Goal: Task Accomplishment & Management: Manage account settings

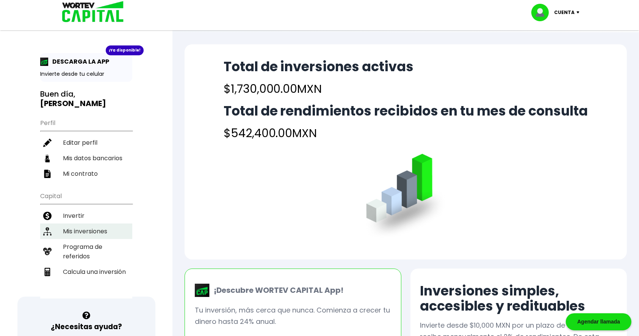
click at [90, 233] on li "Mis inversiones" at bounding box center [86, 232] width 92 height 16
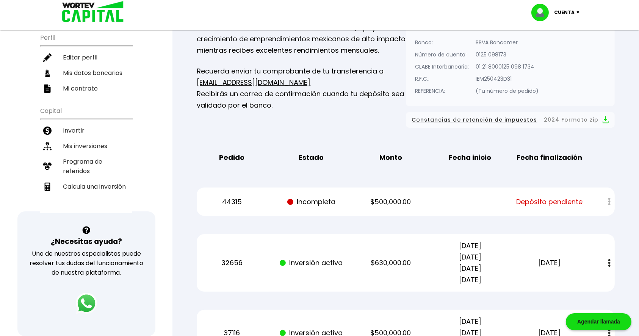
scroll to position [86, 0]
click at [610, 199] on div at bounding box center [604, 201] width 21 height 16
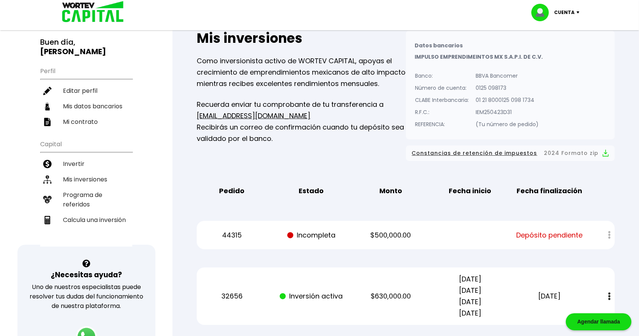
scroll to position [70, 0]
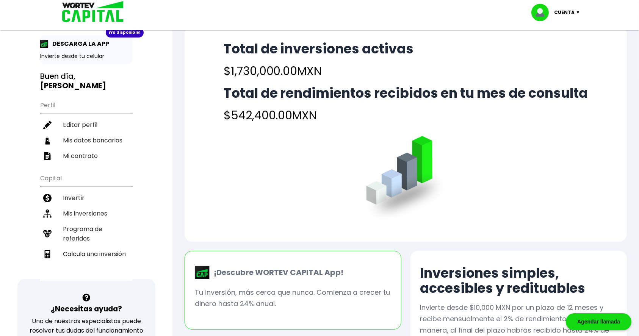
scroll to position [8, 0]
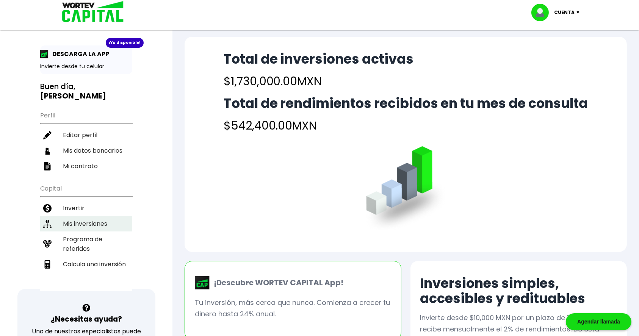
click at [89, 225] on li "Mis inversiones" at bounding box center [86, 224] width 92 height 16
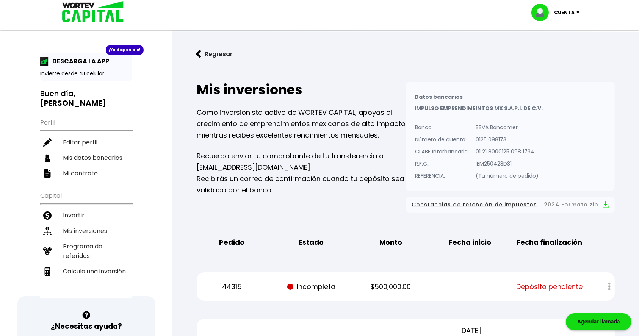
scroll to position [1, 0]
click at [219, 55] on button "Regresar" at bounding box center [214, 54] width 59 height 20
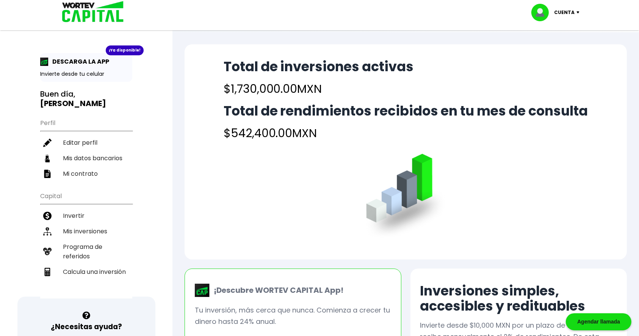
scroll to position [0, 0]
click at [75, 212] on li "Invertir" at bounding box center [86, 216] width 92 height 16
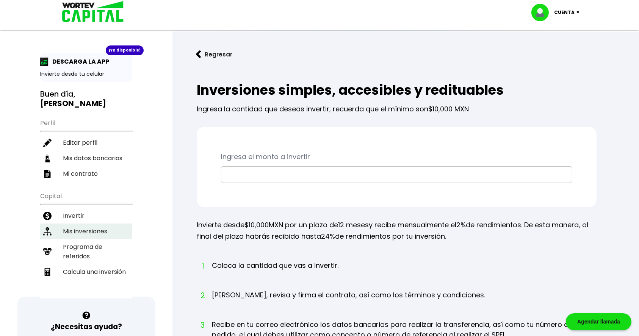
click at [89, 226] on li "Mis inversiones" at bounding box center [86, 232] width 92 height 16
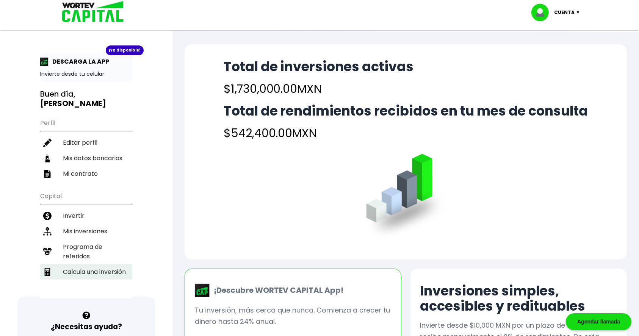
click at [85, 268] on li "Calcula una inversión" at bounding box center [86, 272] width 92 height 16
select select "1"
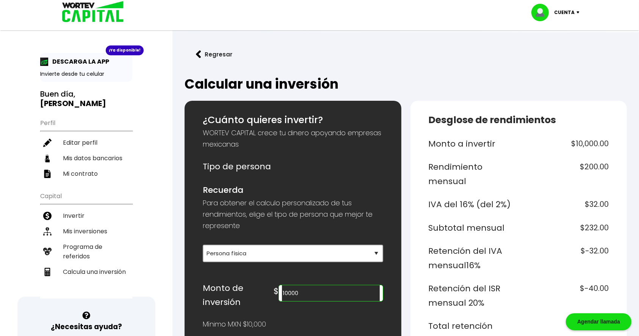
click at [327, 285] on input "10000" at bounding box center [330, 293] width 97 height 16
type input "1"
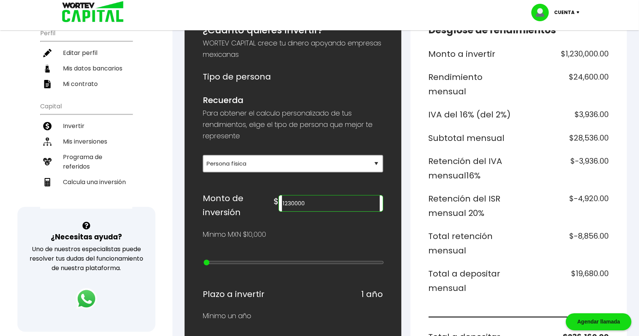
scroll to position [91, 0]
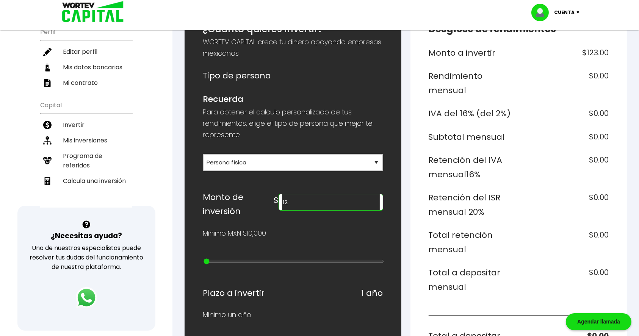
type input "1"
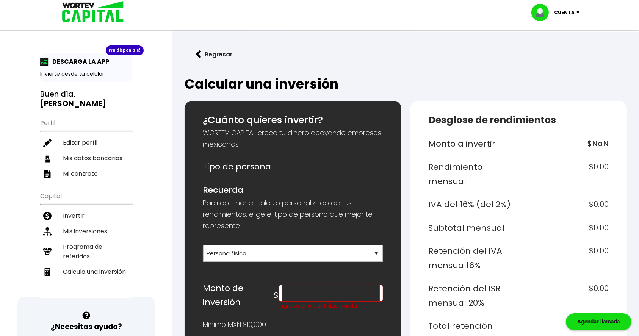
click at [206, 53] on button "Regresar" at bounding box center [214, 54] width 59 height 20
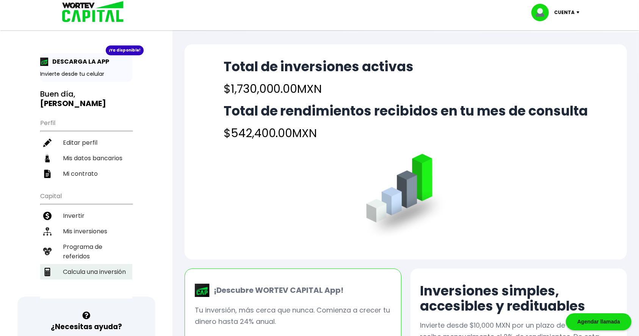
click at [87, 264] on li "Calcula una inversión" at bounding box center [86, 272] width 92 height 16
select select "1"
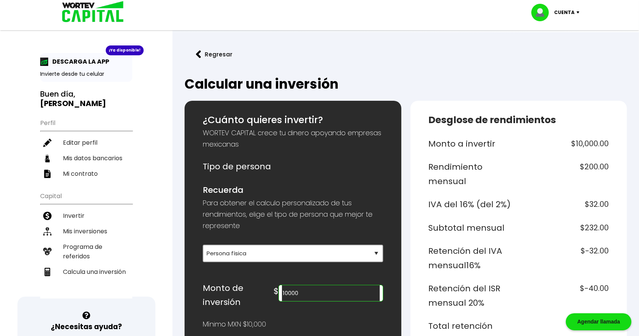
drag, startPoint x: 333, startPoint y: 297, endPoint x: 288, endPoint y: 291, distance: 45.1
click at [288, 291] on div "Monto de inversión $ 10000" at bounding box center [293, 295] width 180 height 28
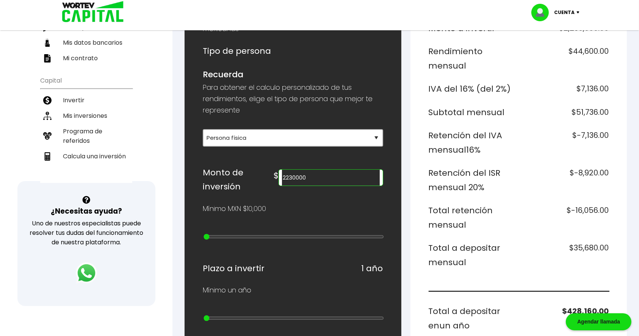
scroll to position [169, 0]
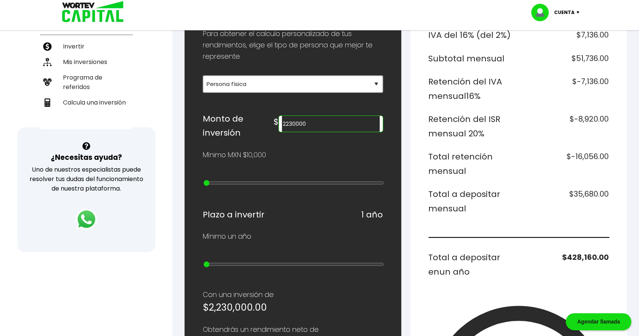
click at [315, 121] on input "2230000" at bounding box center [330, 124] width 97 height 16
click at [347, 122] on input "2730000" at bounding box center [330, 124] width 97 height 16
click at [317, 123] on input "2730000" at bounding box center [330, 124] width 97 height 16
drag, startPoint x: 352, startPoint y: 120, endPoint x: 214, endPoint y: 105, distance: 138.8
click at [214, 105] on div "¿Cuánto quieres invertir? WORTEV CAPITAL crece tu dinero apoyando empresas mexi…" at bounding box center [293, 261] width 180 height 634
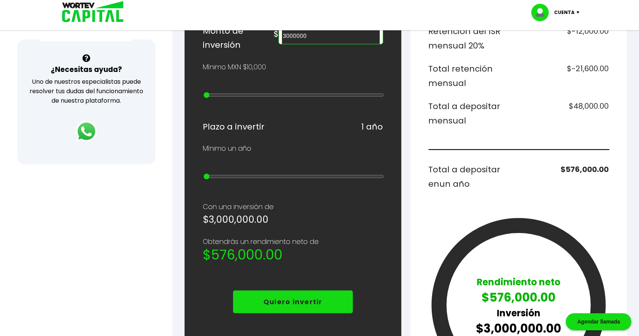
scroll to position [258, 0]
type input "3000000"
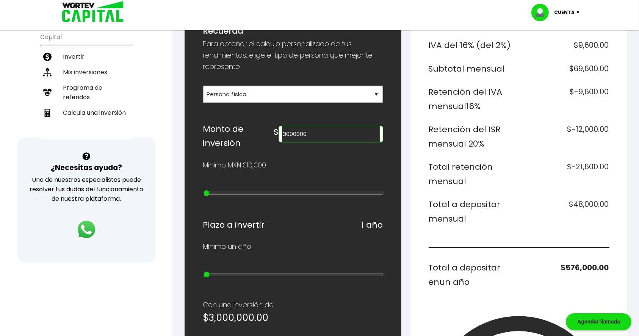
scroll to position [0, 0]
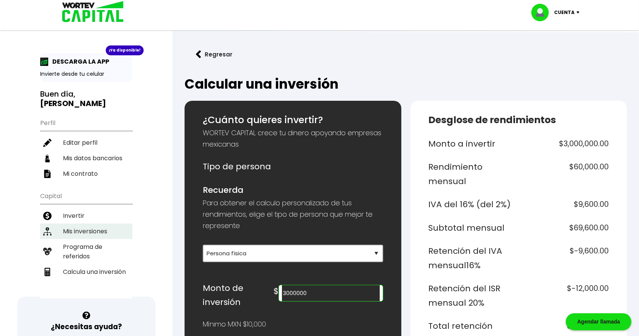
click at [91, 228] on li "Mis inversiones" at bounding box center [86, 232] width 92 height 16
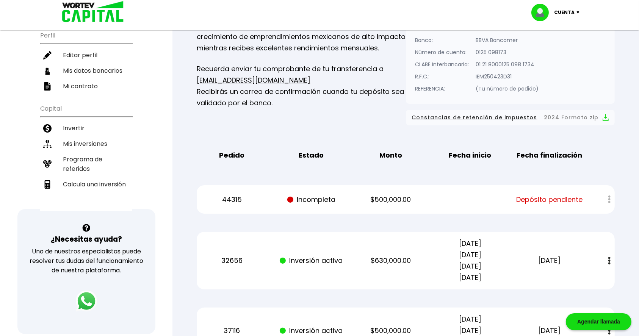
scroll to position [88, 0]
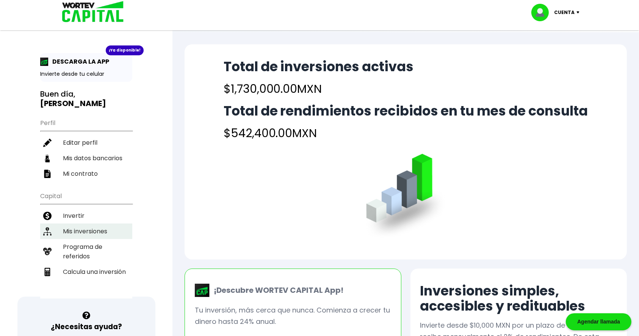
click at [80, 229] on li "Mis inversiones" at bounding box center [86, 232] width 92 height 16
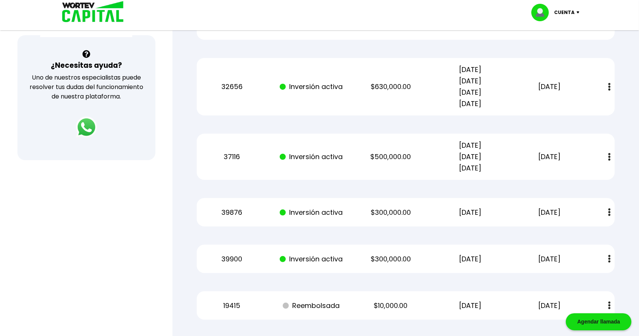
scroll to position [262, 0]
drag, startPoint x: 375, startPoint y: 154, endPoint x: 64, endPoint y: 201, distance: 314.4
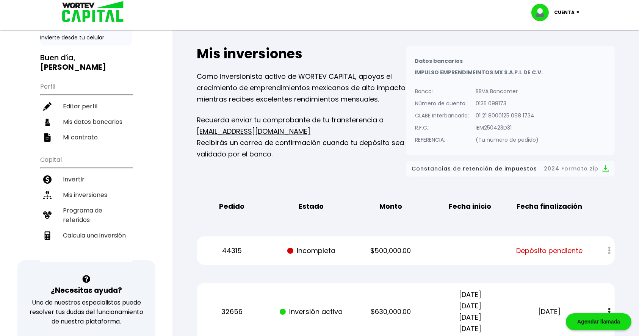
scroll to position [0, 0]
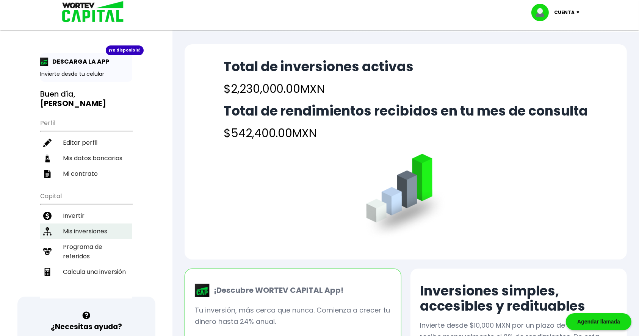
click at [87, 232] on li "Mis inversiones" at bounding box center [86, 232] width 92 height 16
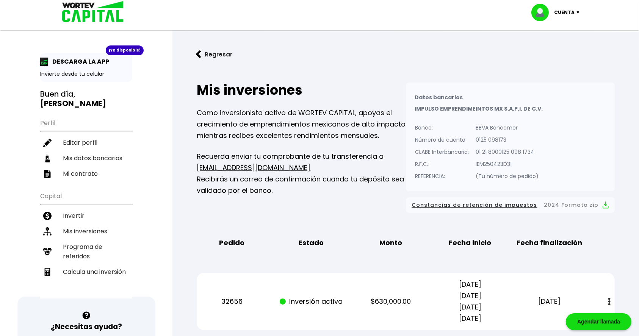
click at [208, 54] on button "Regresar" at bounding box center [214, 54] width 59 height 20
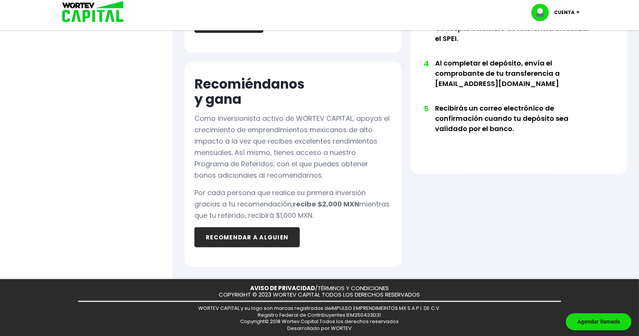
scroll to position [456, 0]
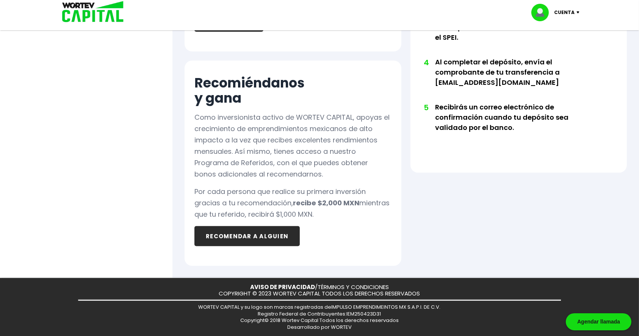
click at [123, 210] on div at bounding box center [319, 168] width 639 height 336
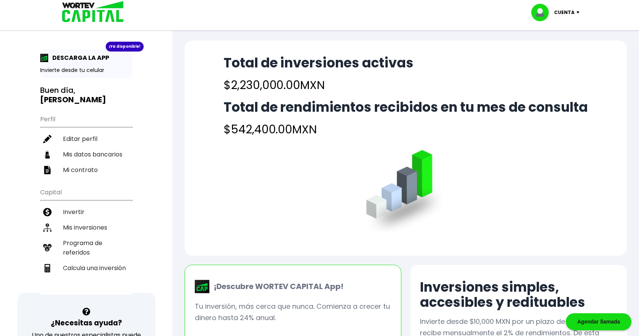
scroll to position [0, 0]
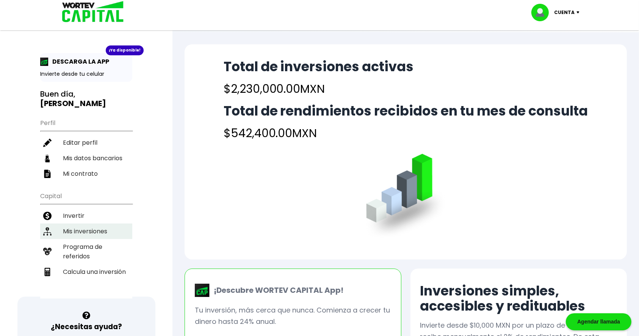
click at [89, 229] on li "Mis inversiones" at bounding box center [86, 232] width 92 height 16
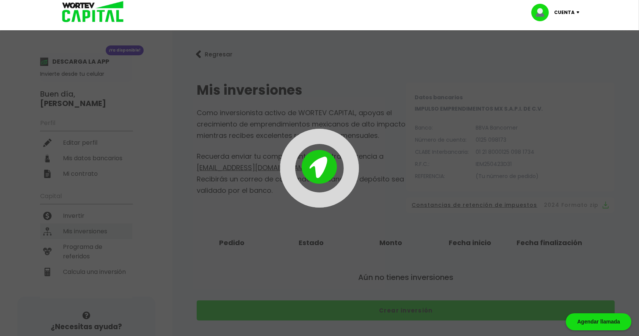
click at [88, 229] on div "¡Ya disponible! DESCARGA LA APP Invierte desde tu celular Buen día, EFREN HOMER…" at bounding box center [319, 245] width 639 height 475
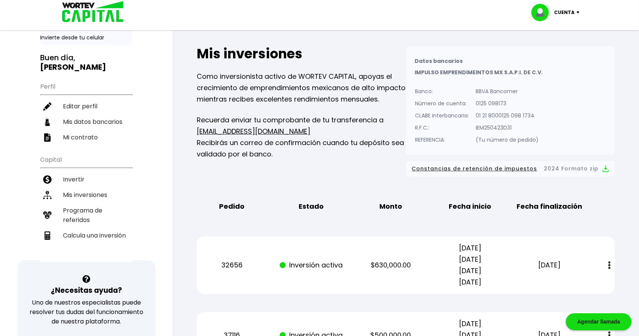
scroll to position [50, 0]
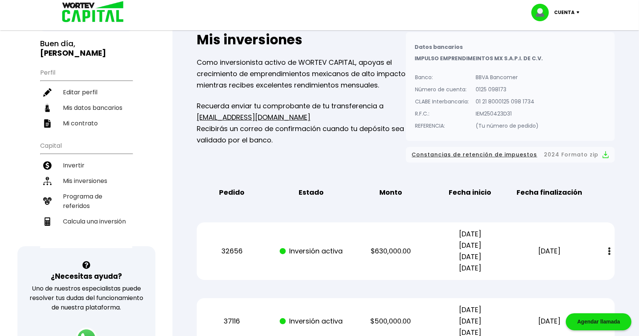
click at [573, 154] on button "Constancias de retención de impuestos 2024 Formato zip" at bounding box center [510, 154] width 197 height 9
